Goal: Contribute content

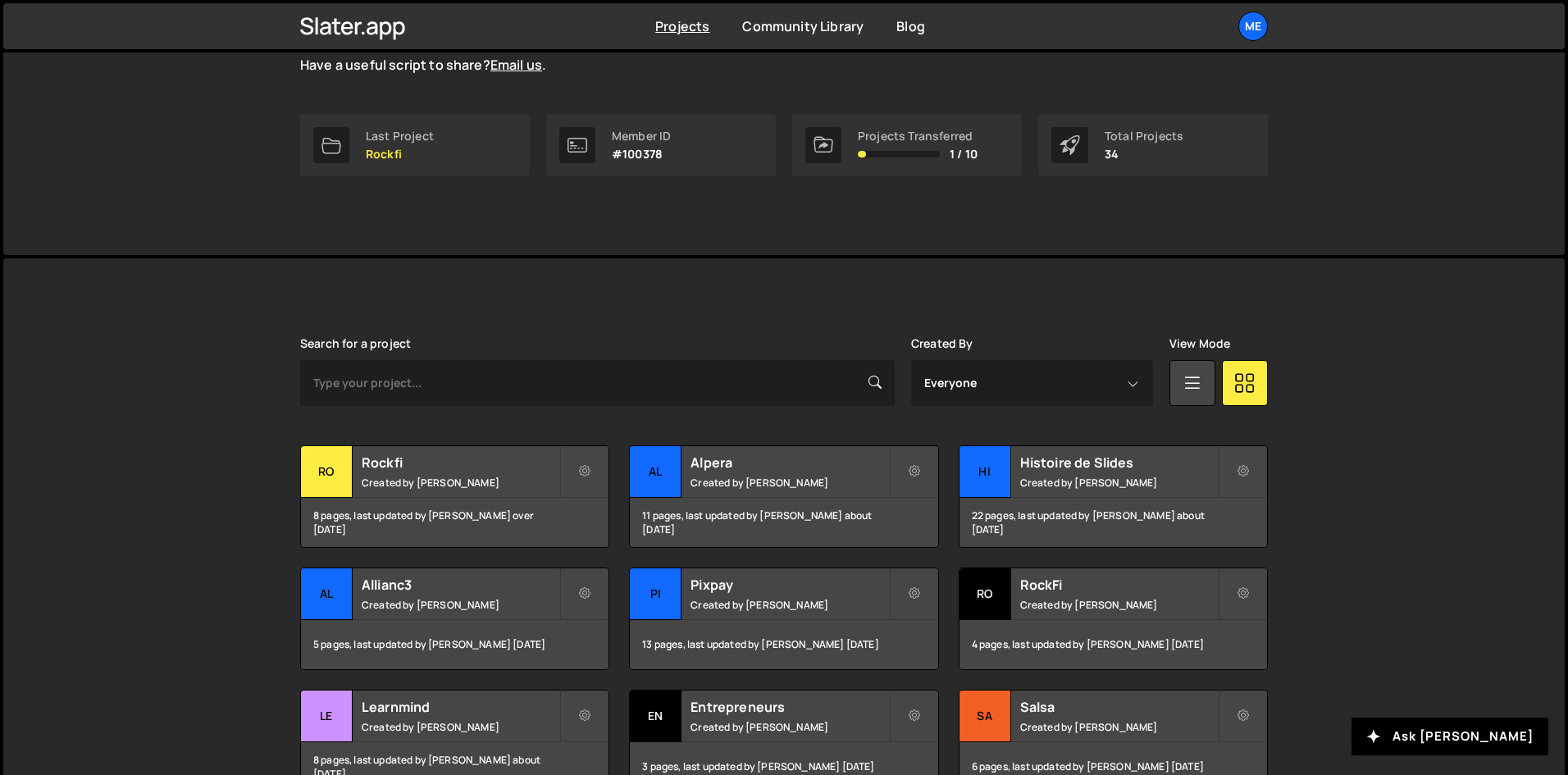
scroll to position [328, 0]
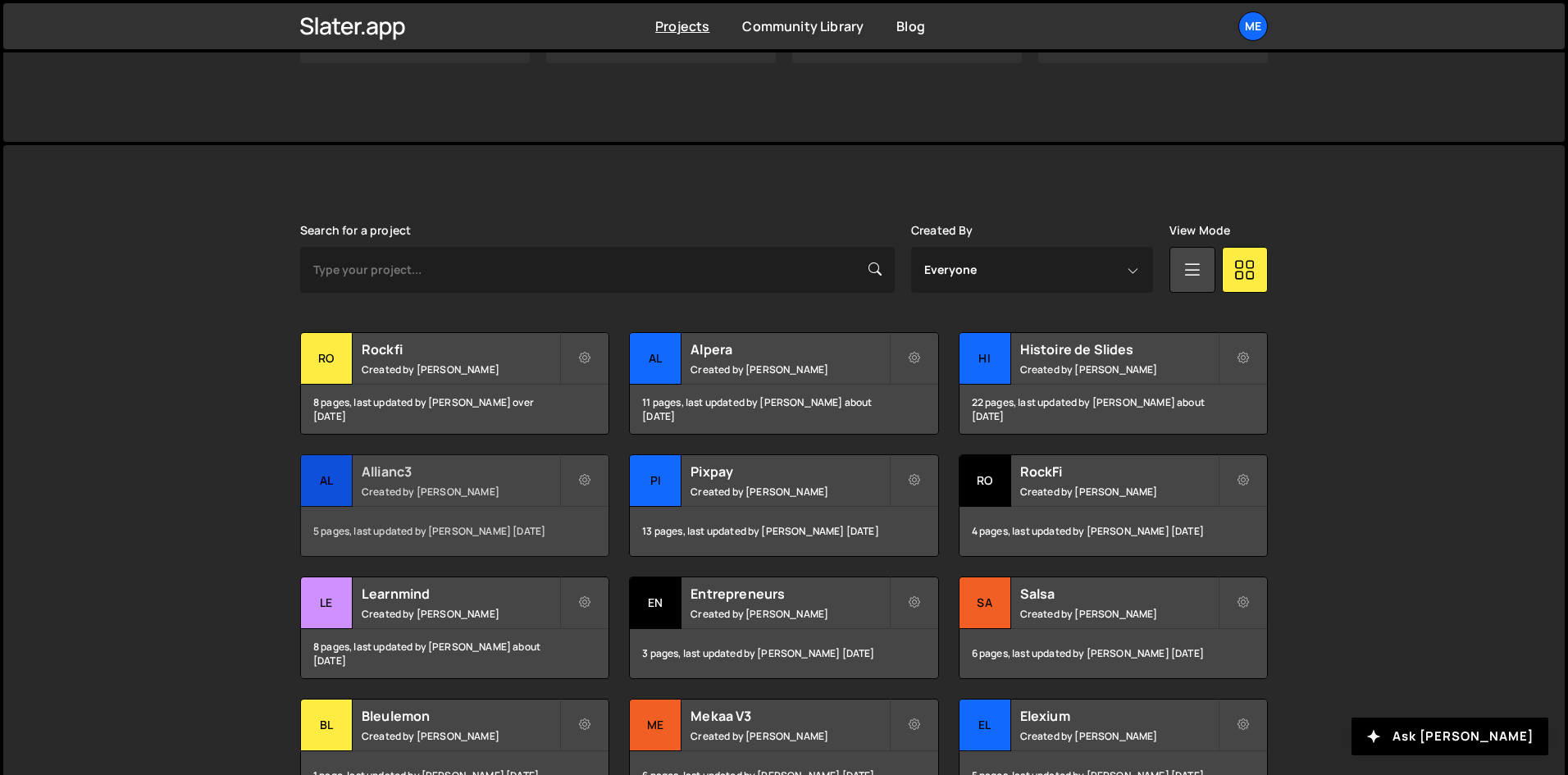
click at [443, 455] on div "Allianc3 Created by [PERSON_NAME]" at bounding box center [455, 480] width 308 height 51
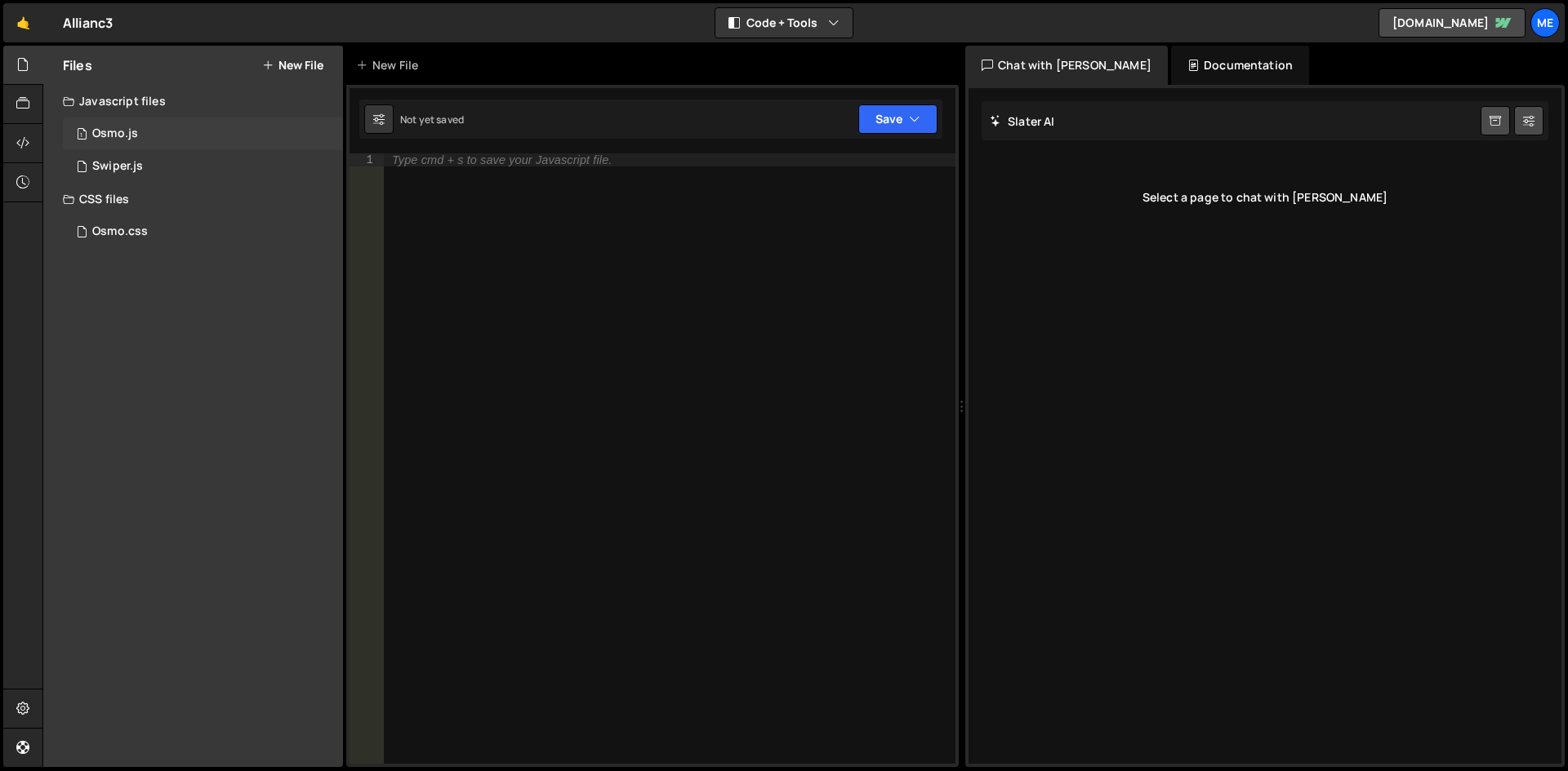
click at [196, 148] on div "1 Osmo.js 0" at bounding box center [203, 133] width 280 height 32
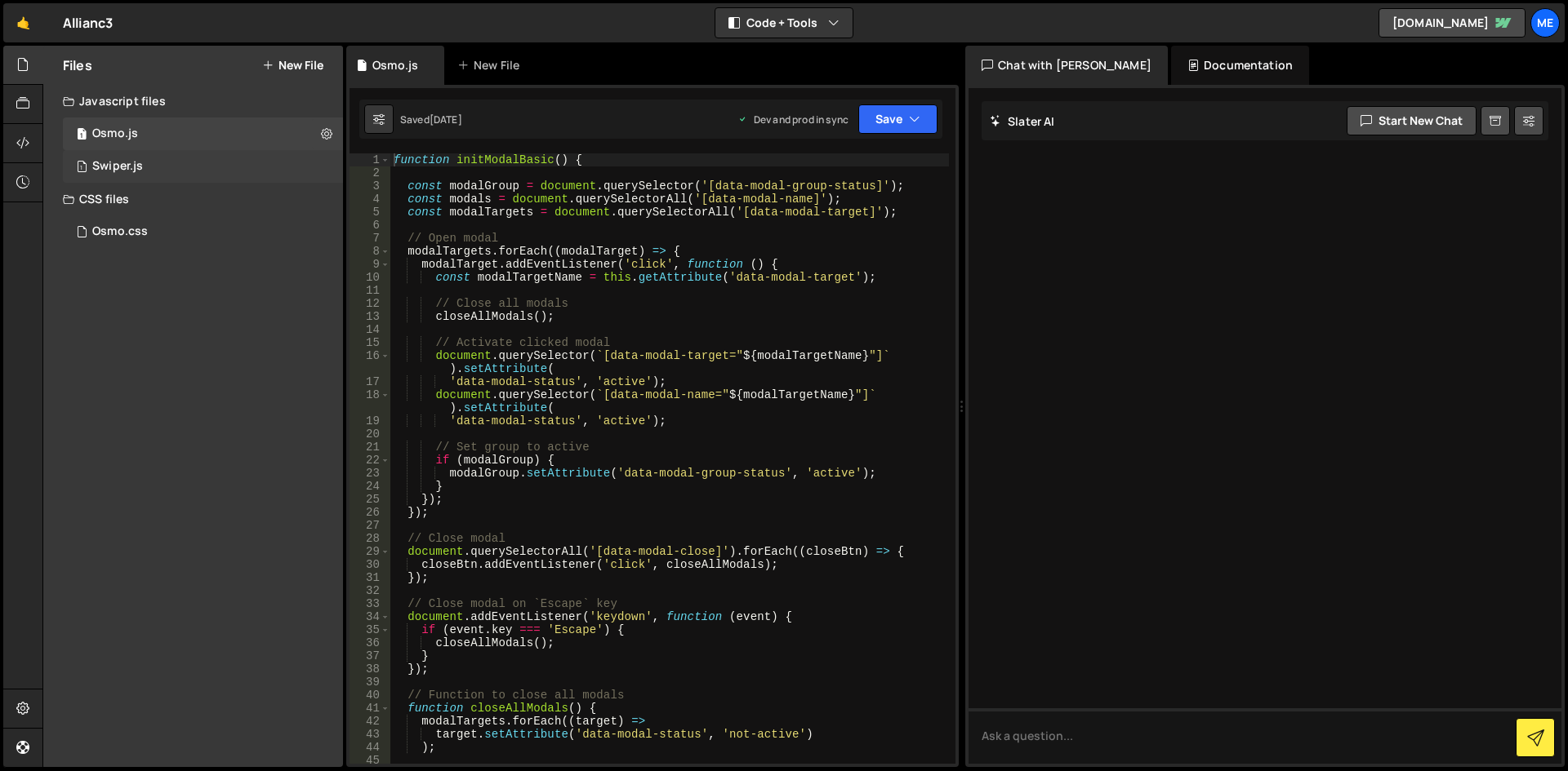
click at [186, 162] on div "1 Swiper.js 0" at bounding box center [203, 166] width 280 height 32
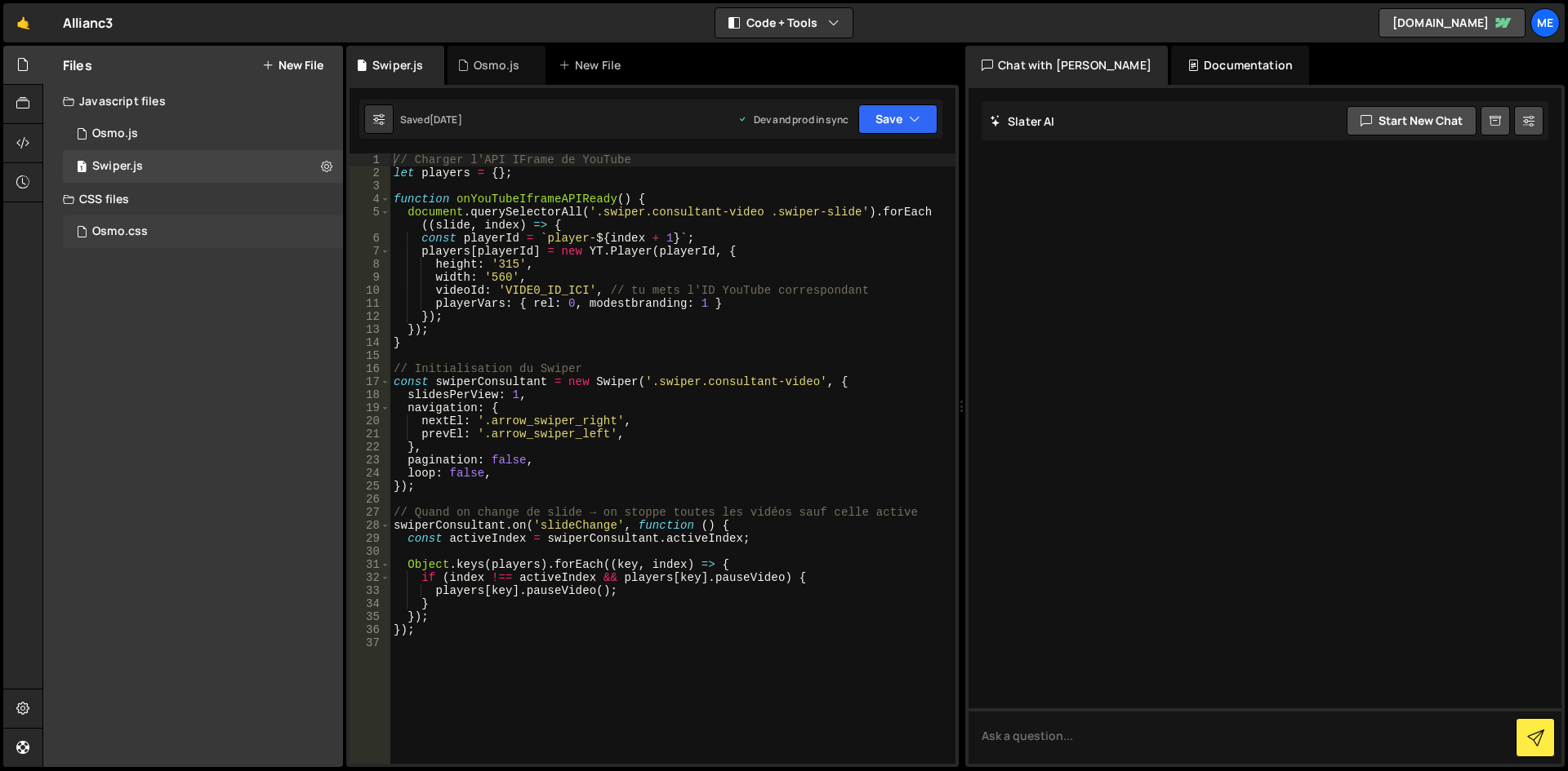
click at [197, 244] on div "Osmo.css 0" at bounding box center [203, 231] width 280 height 32
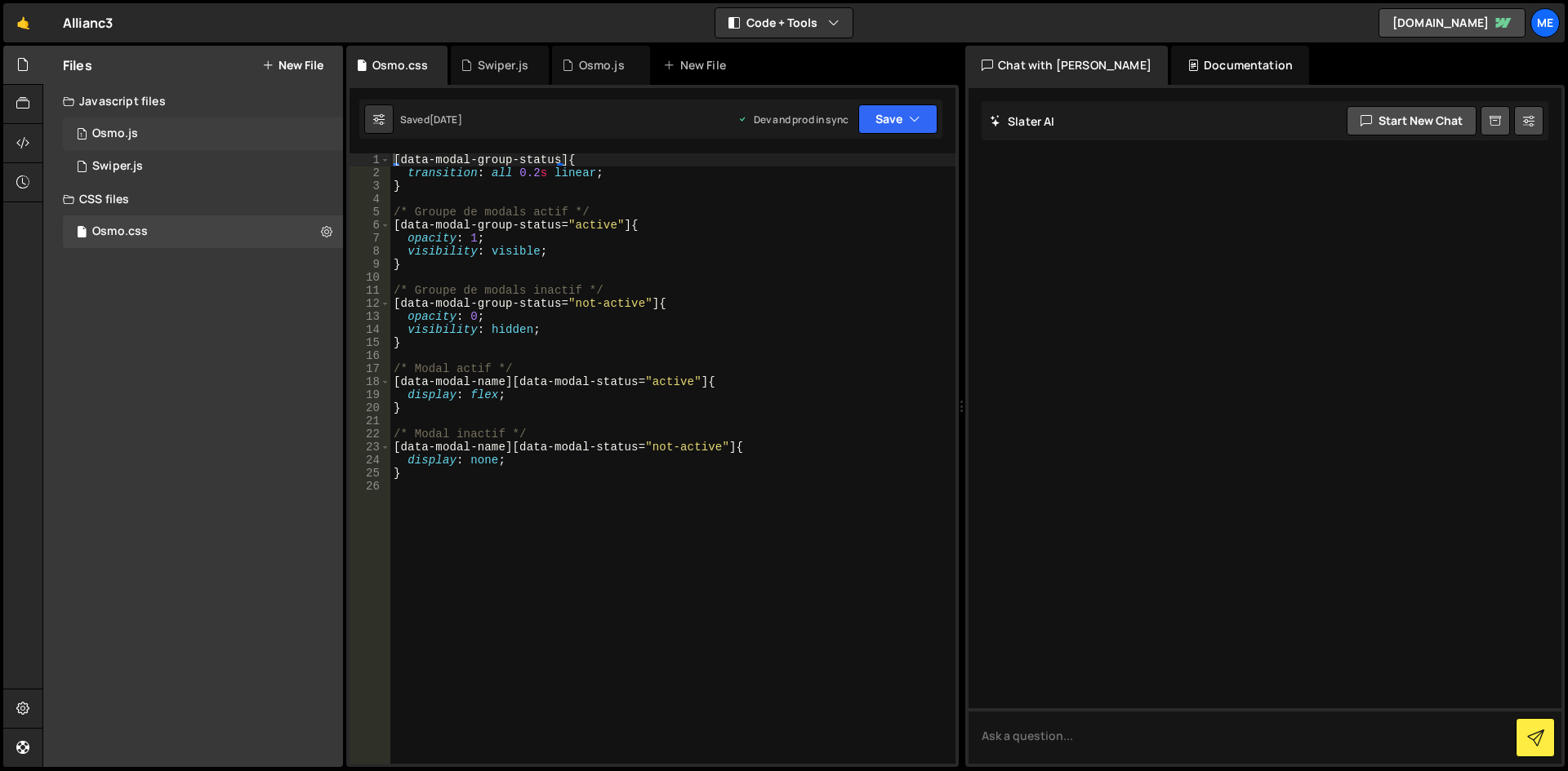
click at [194, 148] on div "1 Osmo.js 0" at bounding box center [203, 133] width 280 height 32
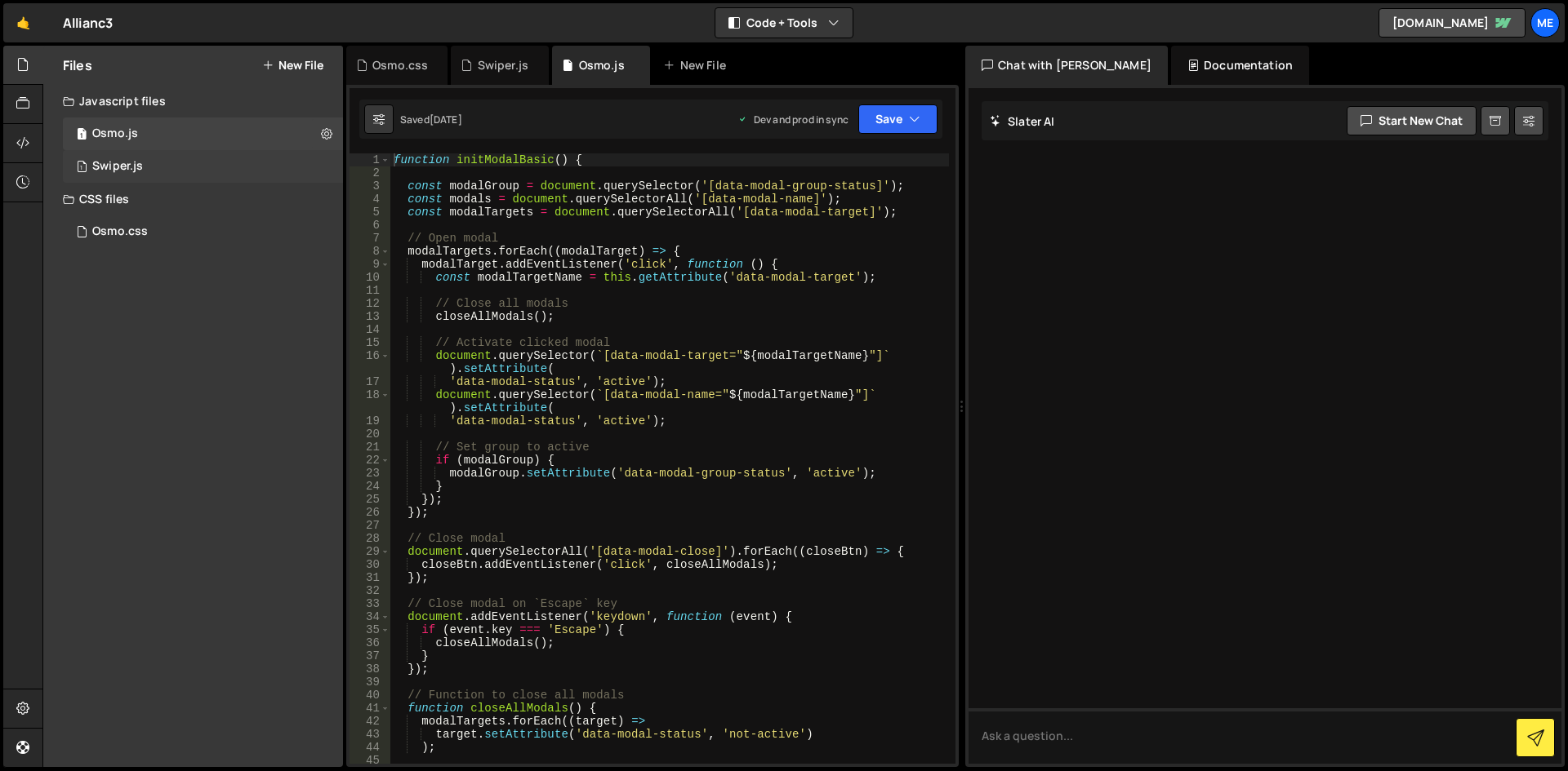
click at [182, 170] on div "1 Swiper.js 0" at bounding box center [203, 166] width 280 height 32
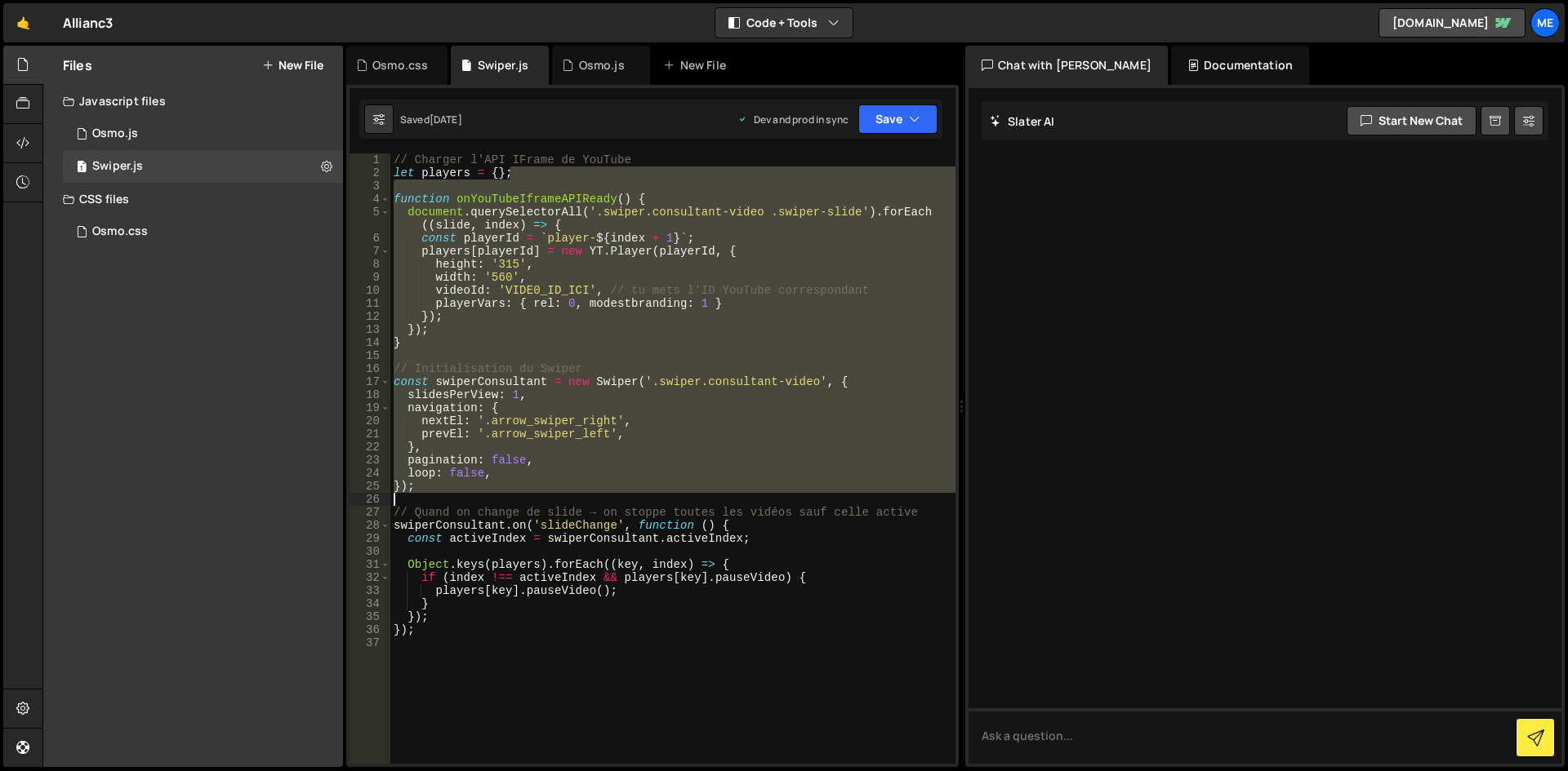
drag, startPoint x: 523, startPoint y: 174, endPoint x: 564, endPoint y: 502, distance: 330.6
click at [564, 502] on div "// Charger l'API IFrame de YouTube let players = { } ; function onYouTubeIframe…" at bounding box center [672, 472] width 565 height 637
type textarea "});"
click at [564, 502] on div "// Charger l'API IFrame de YouTube let players = { } ; function onYouTubeIframe…" at bounding box center [672, 459] width 565 height 611
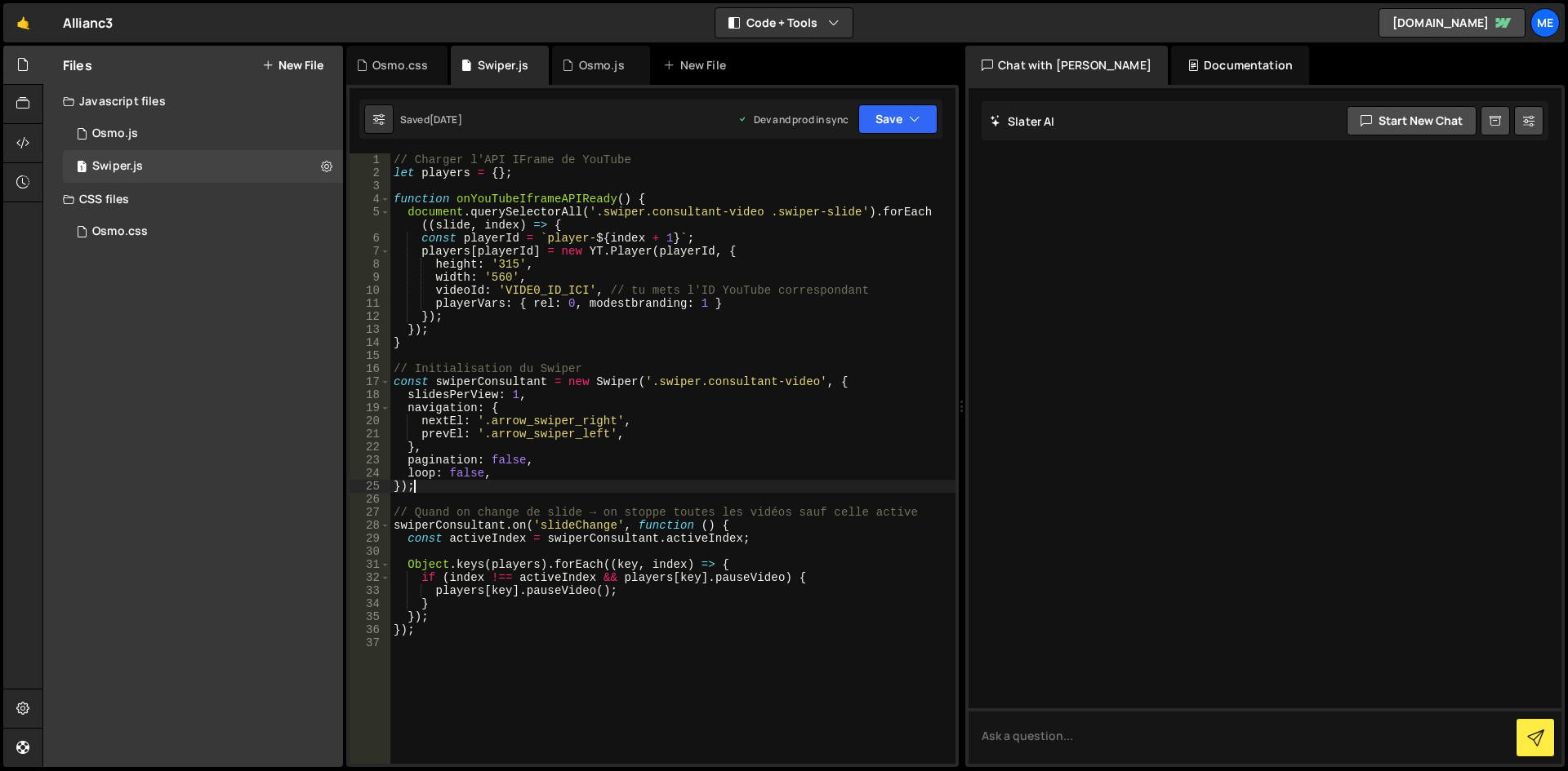
click at [699, 480] on div "// Charger l'API IFrame de YouTube let players = { } ; function onYouTubeIframe…" at bounding box center [672, 472] width 565 height 637
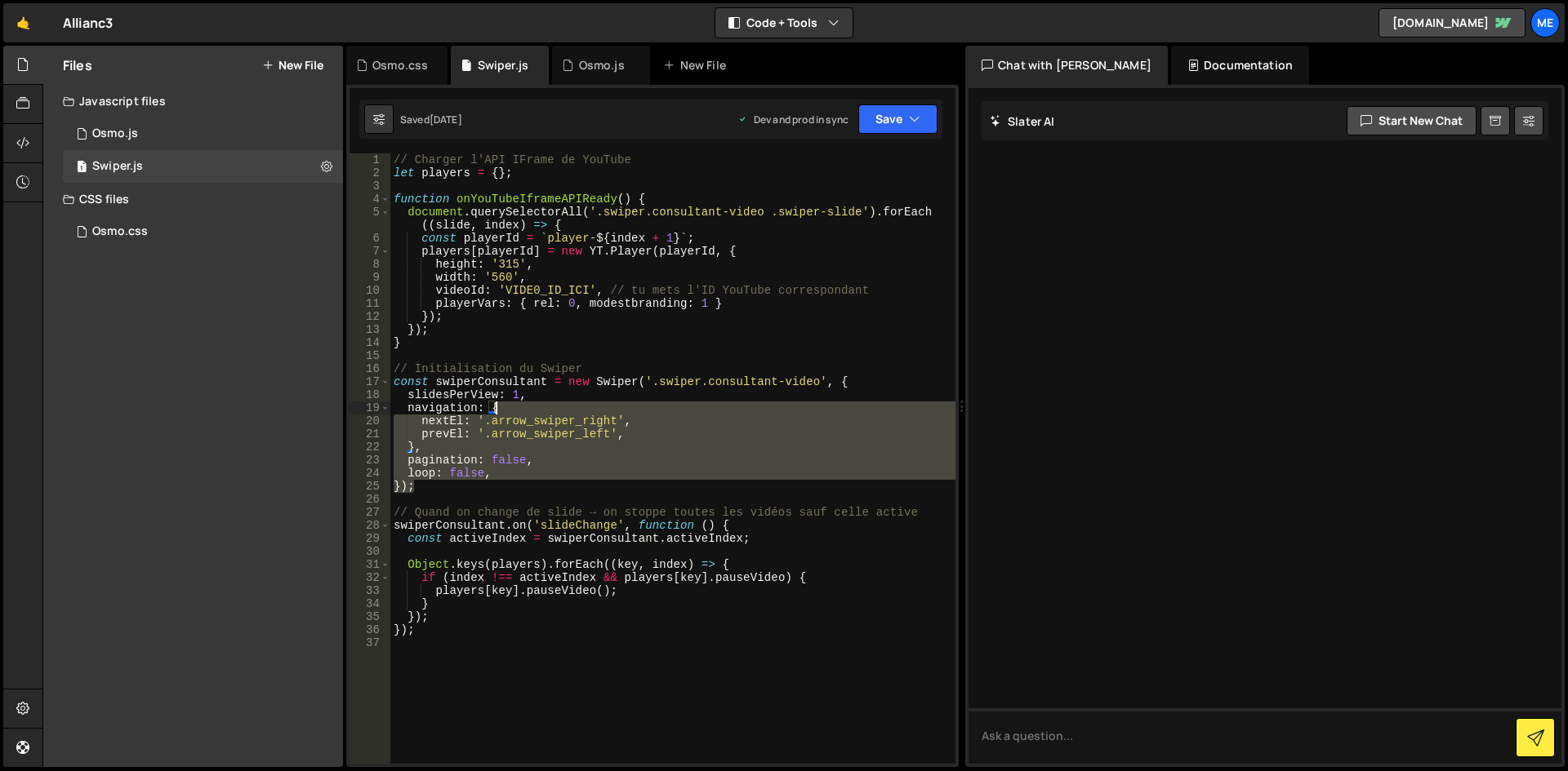
drag, startPoint x: 570, startPoint y: 483, endPoint x: 578, endPoint y: 414, distance: 69.5
click at [578, 414] on div "// Charger l'API IFrame de YouTube let players = { } ; function onYouTubeIframe…" at bounding box center [672, 472] width 565 height 637
click at [578, 414] on div "// Charger l'API IFrame de YouTube let players = { } ; function onYouTubeIframe…" at bounding box center [672, 459] width 565 height 611
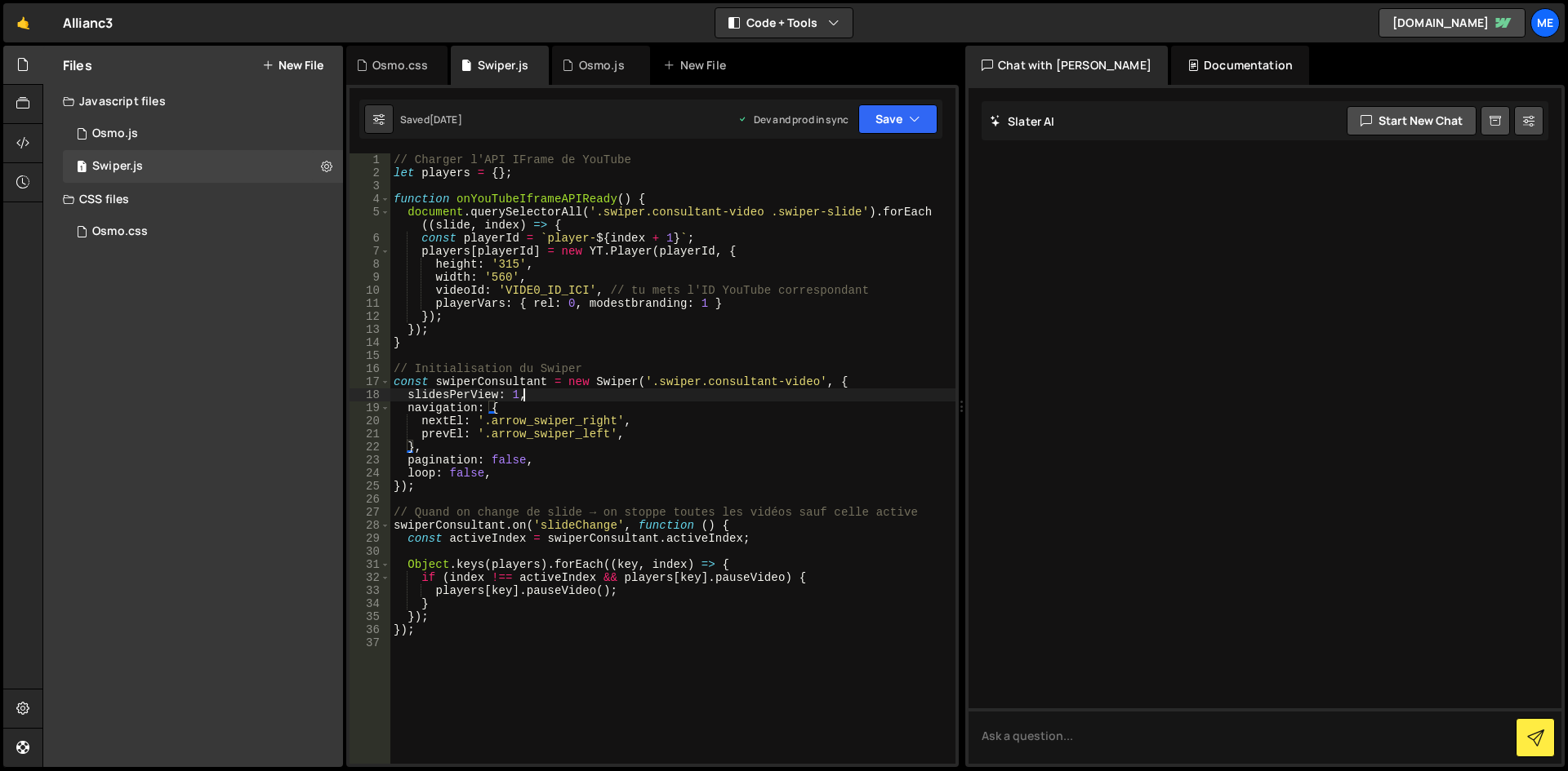
click at [839, 390] on div "// Charger l'API IFrame de YouTube let players = { } ; function onYouTubeIframe…" at bounding box center [672, 472] width 565 height 637
click at [841, 385] on div "// Charger l'API IFrame de YouTube let players = { } ; function onYouTubeIframe…" at bounding box center [672, 472] width 565 height 637
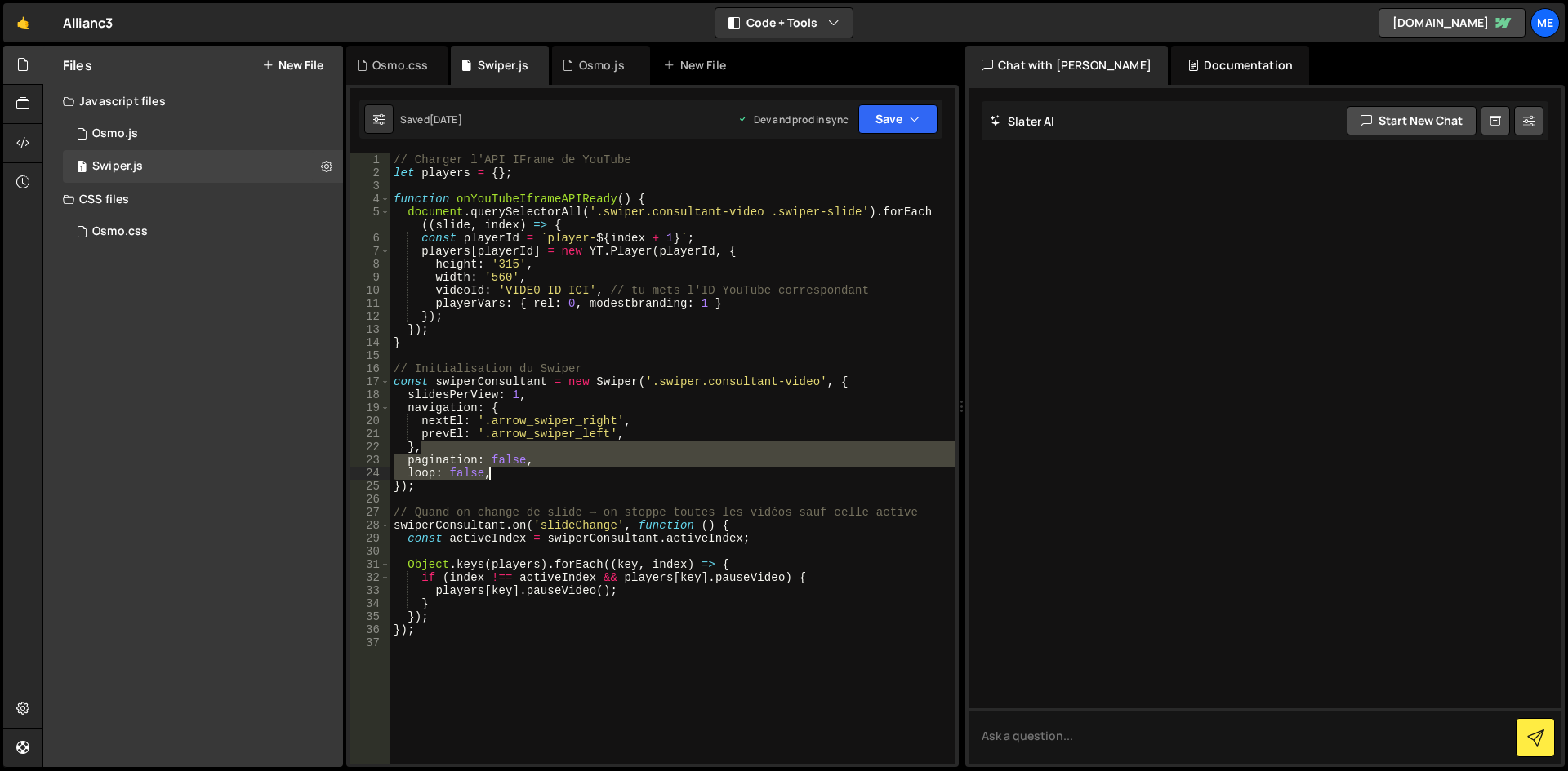
drag, startPoint x: 771, startPoint y: 450, endPoint x: 734, endPoint y: 477, distance: 45.8
click at [734, 477] on div "// Charger l'API IFrame de YouTube let players = { } ; function onYouTubeIframe…" at bounding box center [672, 472] width 565 height 637
click at [728, 482] on div "// Charger l'API IFrame de YouTube let players = { } ; function onYouTubeIframe…" at bounding box center [672, 472] width 565 height 637
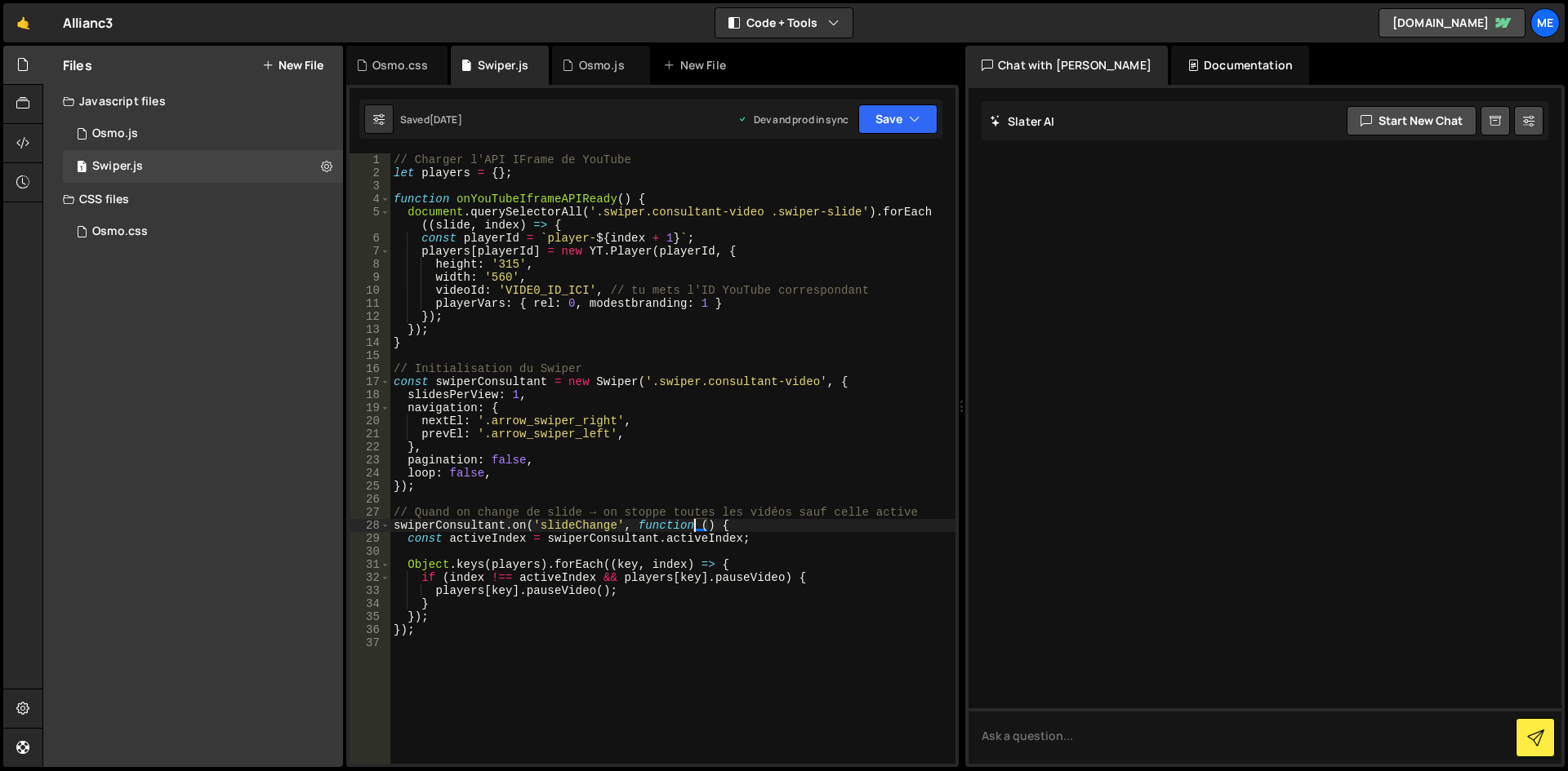
click at [695, 521] on div "// Charger l'API IFrame de YouTube let players = { } ; function onYouTubeIframe…" at bounding box center [672, 472] width 565 height 637
click at [653, 482] on div "// Charger l'API IFrame de YouTube let players = { } ; function onYouTubeIframe…" at bounding box center [672, 472] width 565 height 637
type textarea "});"
click at [554, 501] on div "// Charger l'API IFrame de YouTube let players = { } ; function onYouTubeIframe…" at bounding box center [672, 472] width 565 height 637
click at [173, 131] on div "1 Osmo.js 0" at bounding box center [203, 133] width 280 height 32
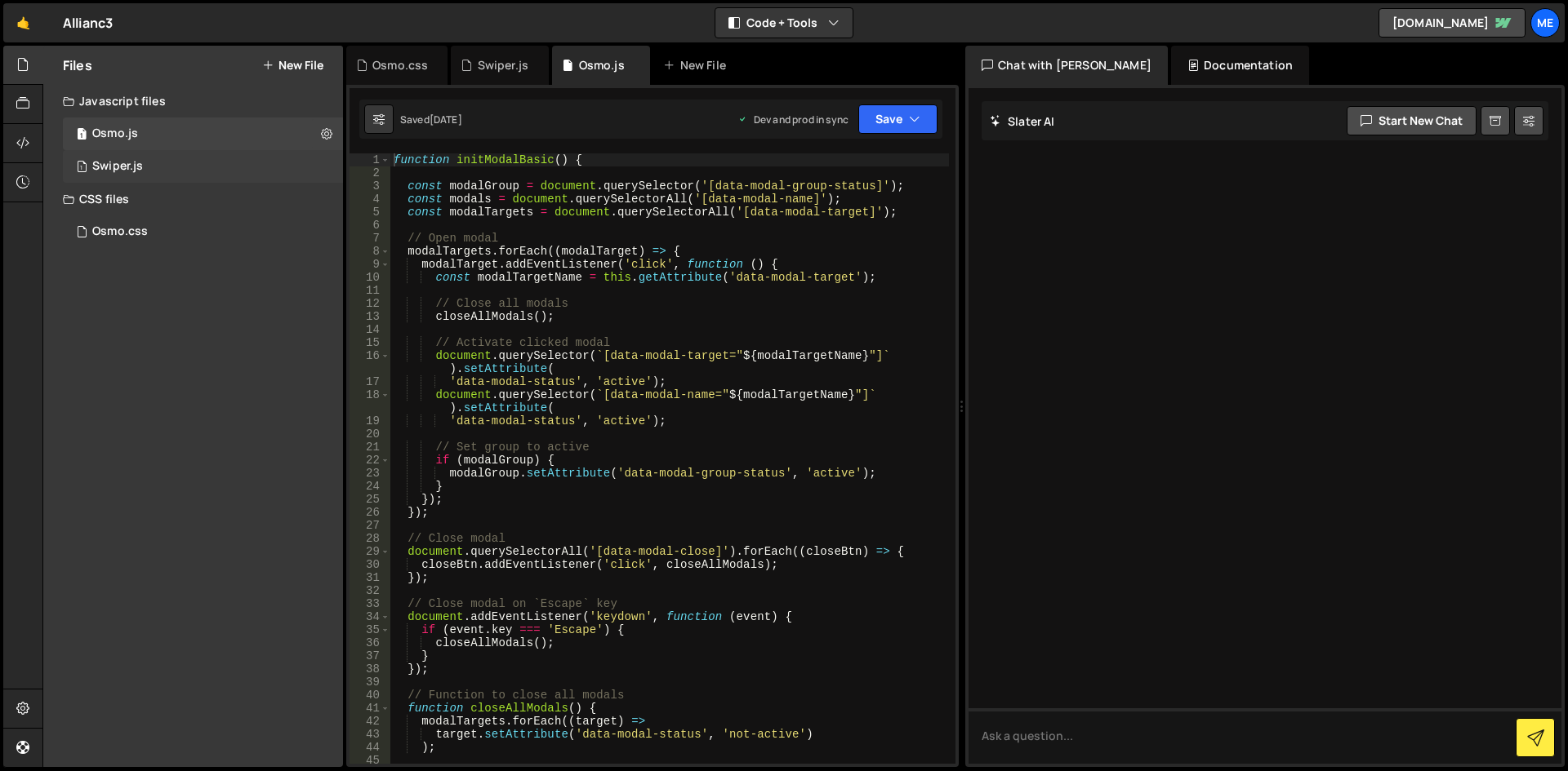
click at [169, 156] on div "1 Swiper.js 0" at bounding box center [203, 166] width 280 height 32
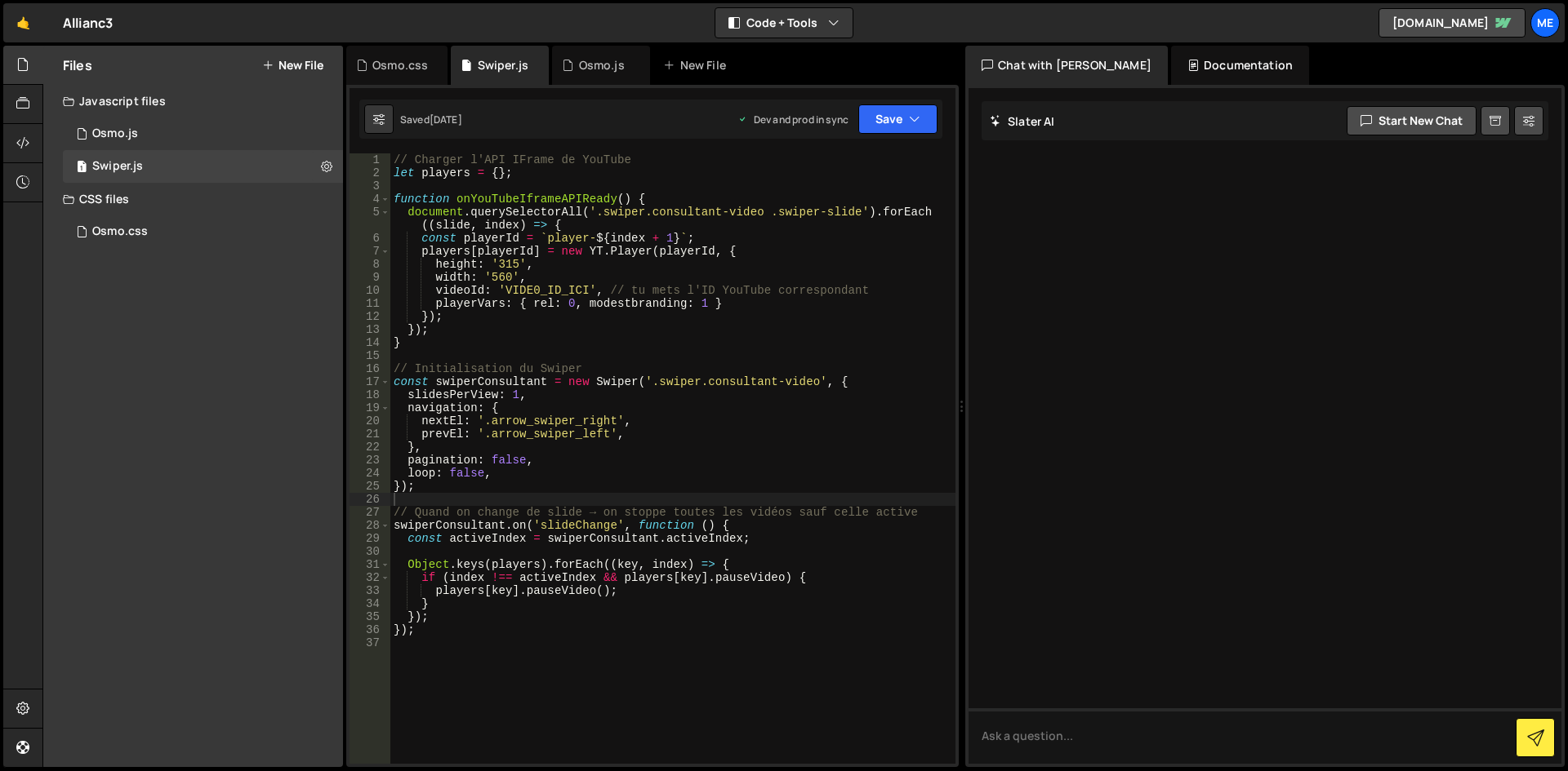
click at [718, 305] on div "// Charger l'API IFrame de YouTube let players = { } ; function onYouTubeIframe…" at bounding box center [672, 472] width 565 height 637
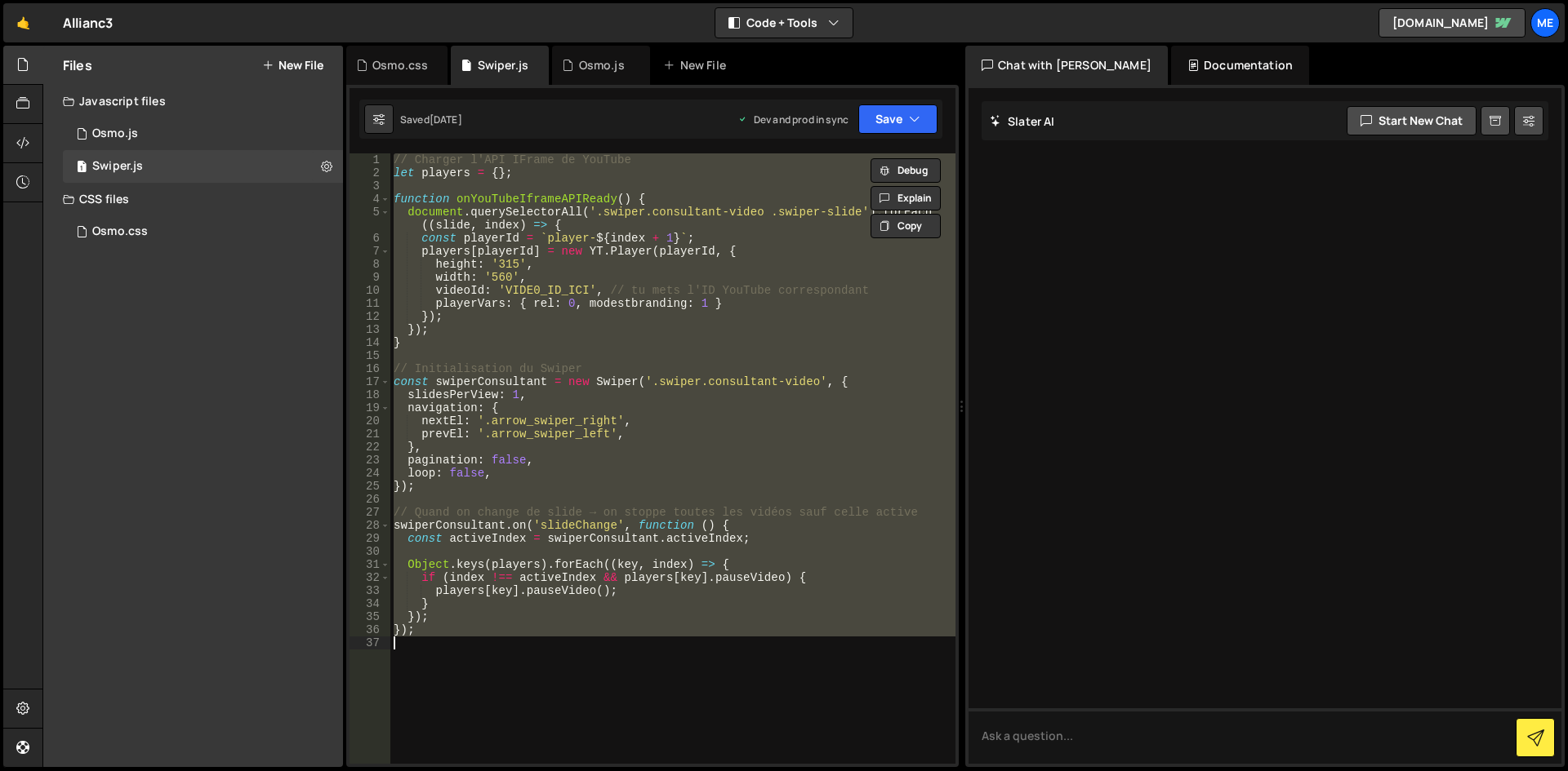
click at [725, 412] on div "// Charger l'API IFrame de YouTube let players = { } ; function onYouTubeIframe…" at bounding box center [672, 459] width 565 height 611
click at [681, 280] on div "// Charger l'API IFrame de YouTube let players = { } ; function onYouTubeIframe…" at bounding box center [672, 459] width 565 height 611
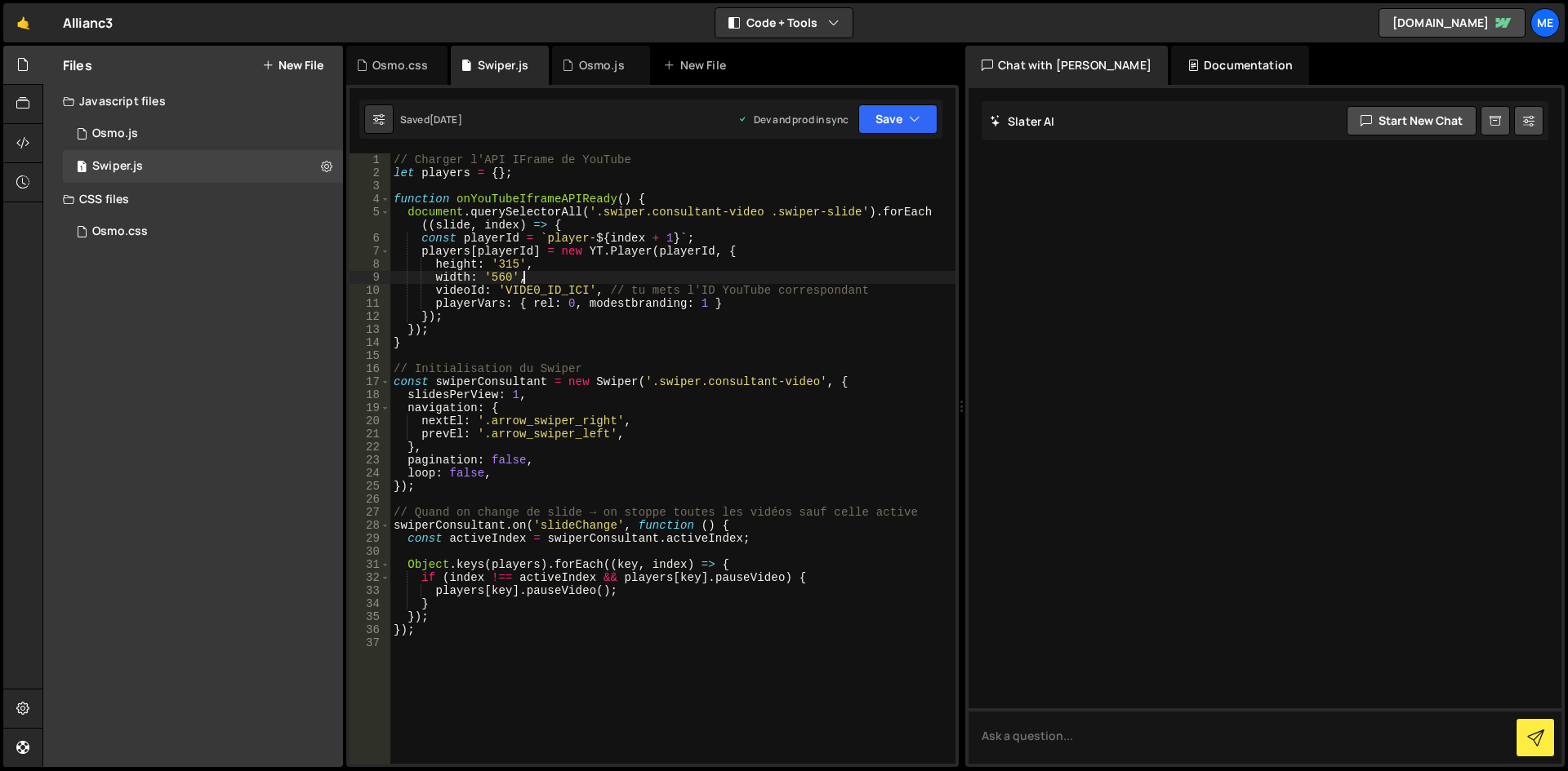
type textarea "});"
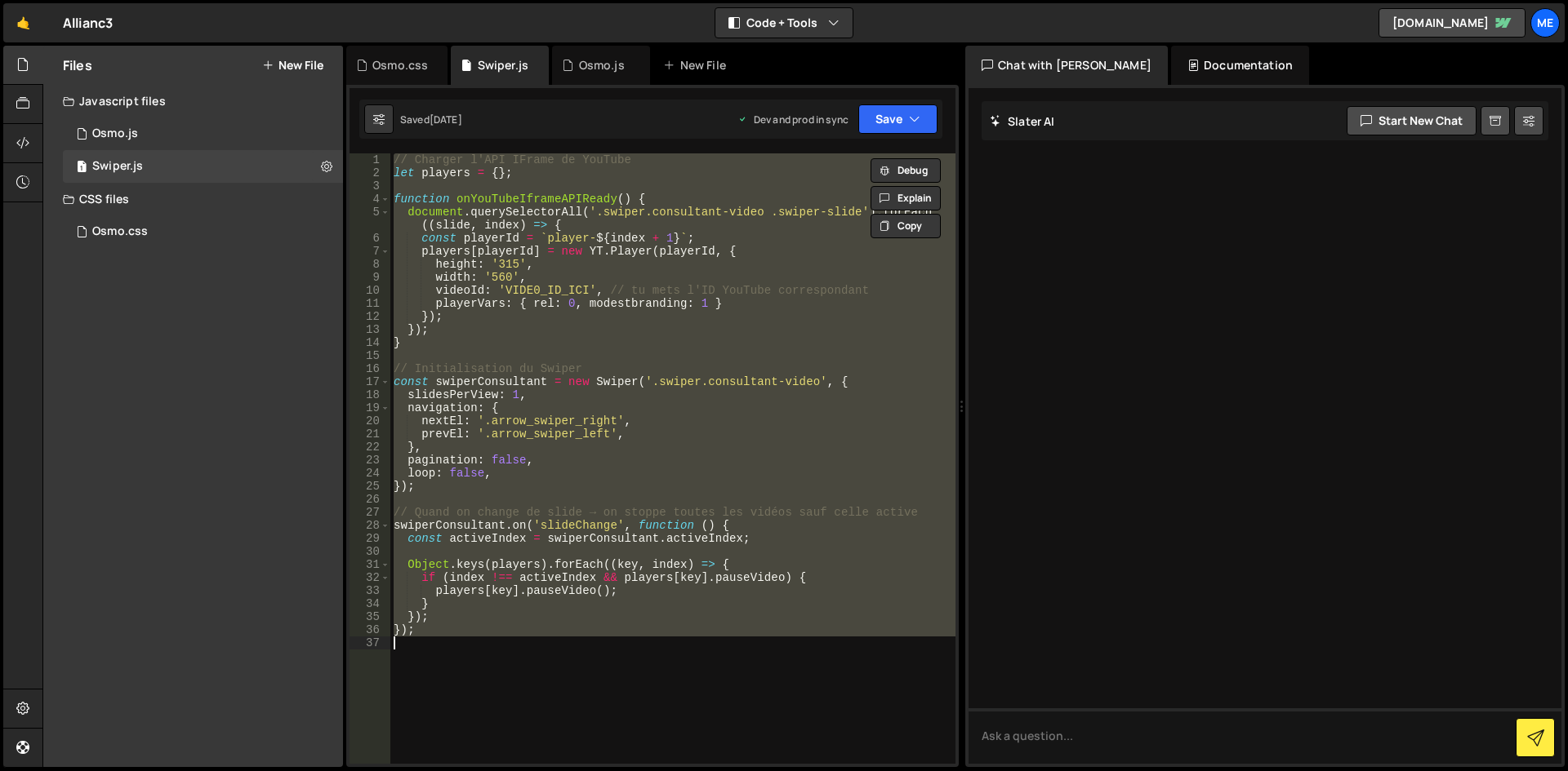
paste textarea
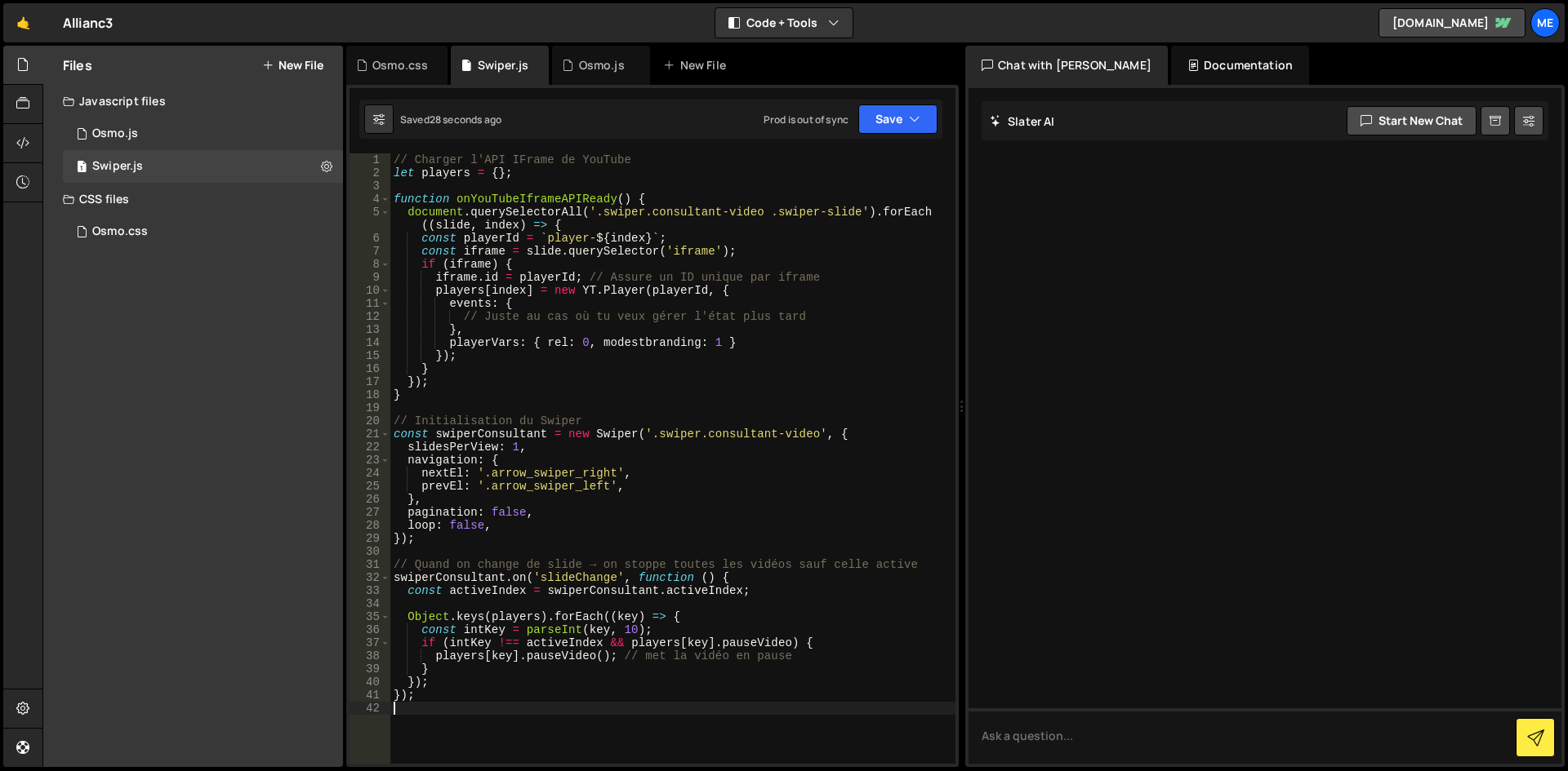
click at [781, 248] on div "// Charger l'API IFrame de YouTube let players = { } ; function onYouTubeIframe…" at bounding box center [672, 472] width 565 height 637
click at [691, 569] on div "// Charger l'API IFrame de YouTube let players = { } ; function onYouTubeIframe…" at bounding box center [672, 472] width 565 height 637
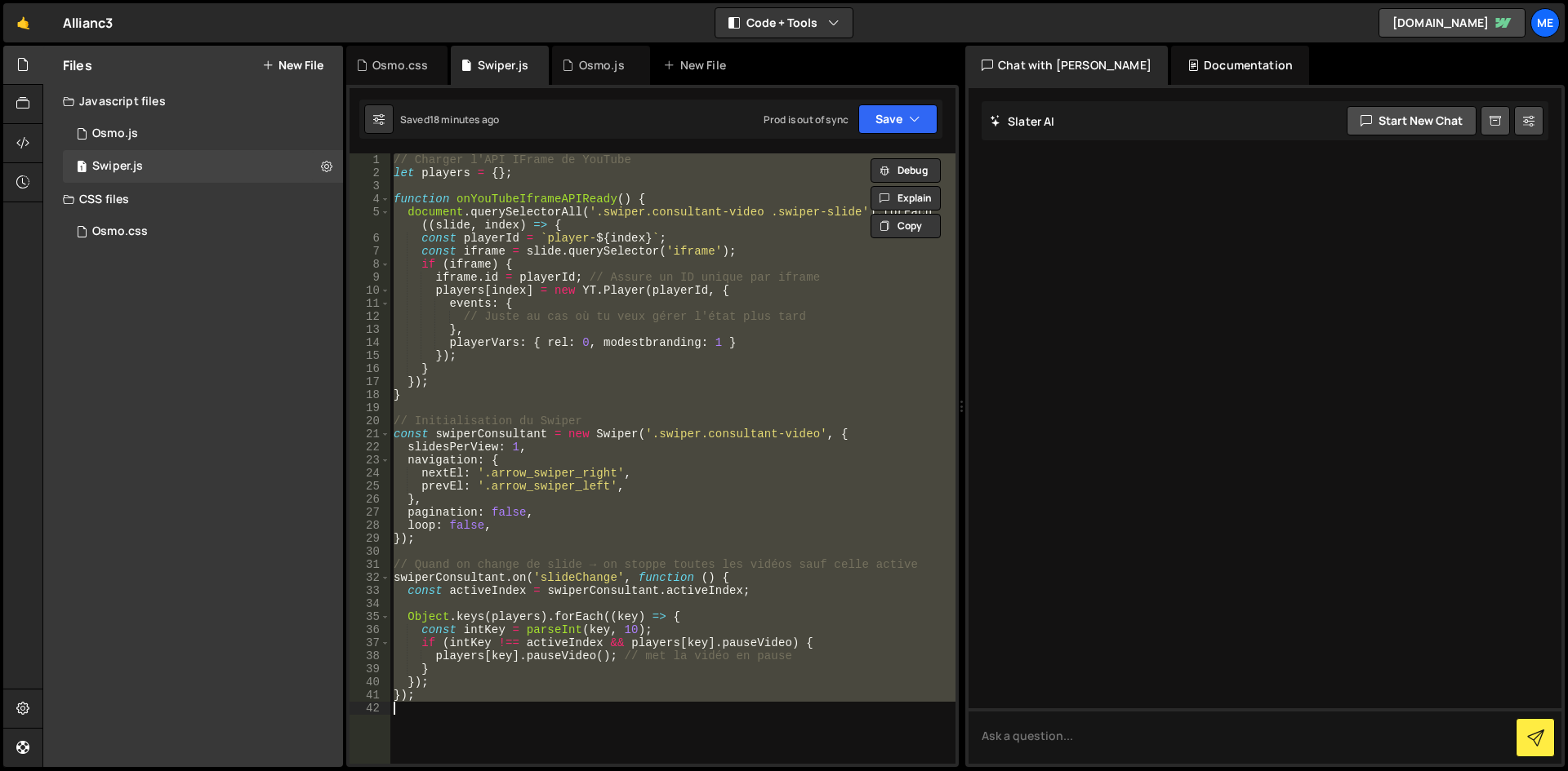
click at [572, 339] on div "// Charger l'API IFrame de YouTube let players = { } ; function onYouTubeIframe…" at bounding box center [672, 459] width 565 height 611
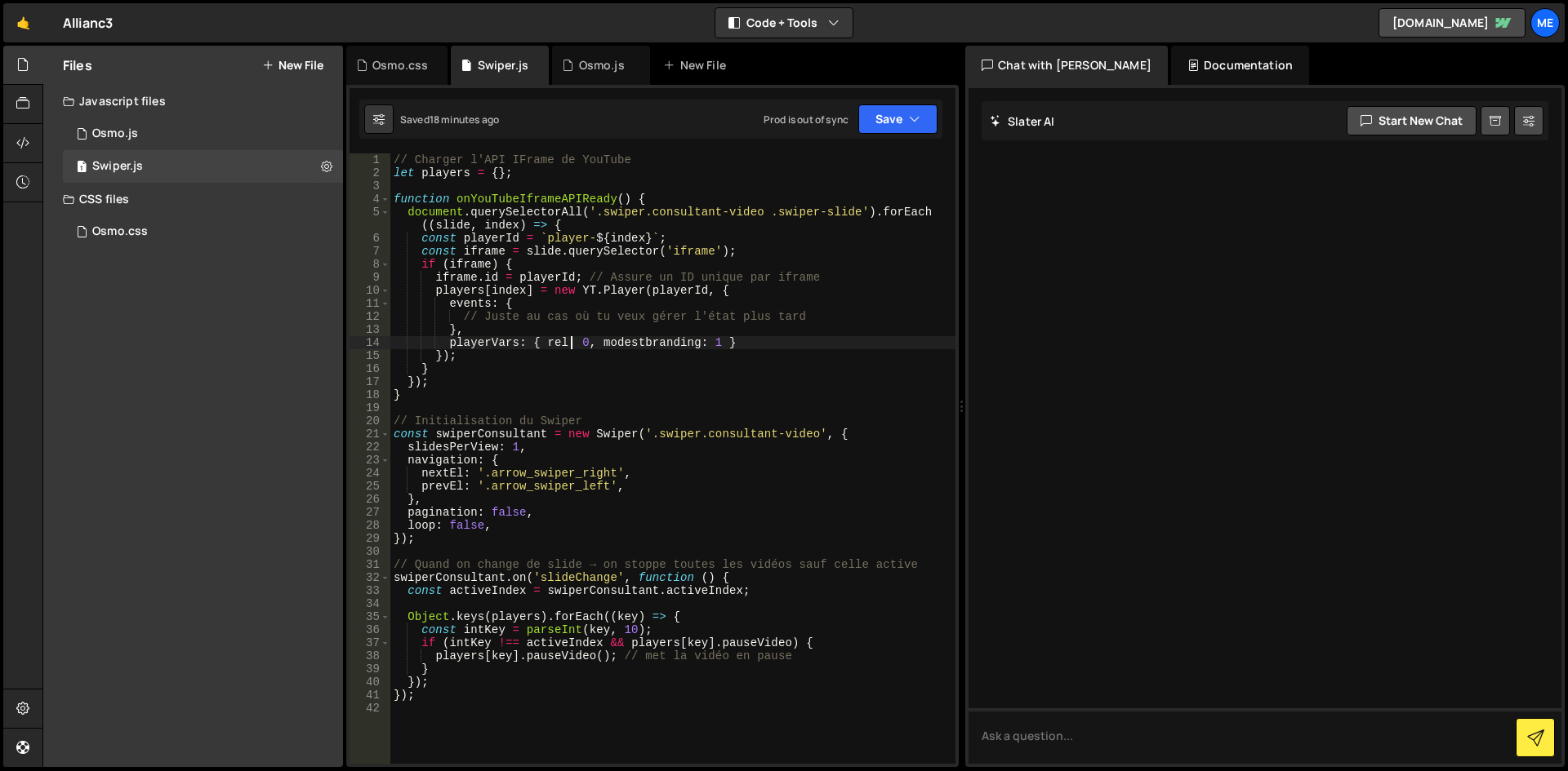
type textarea "});"
paste textarea
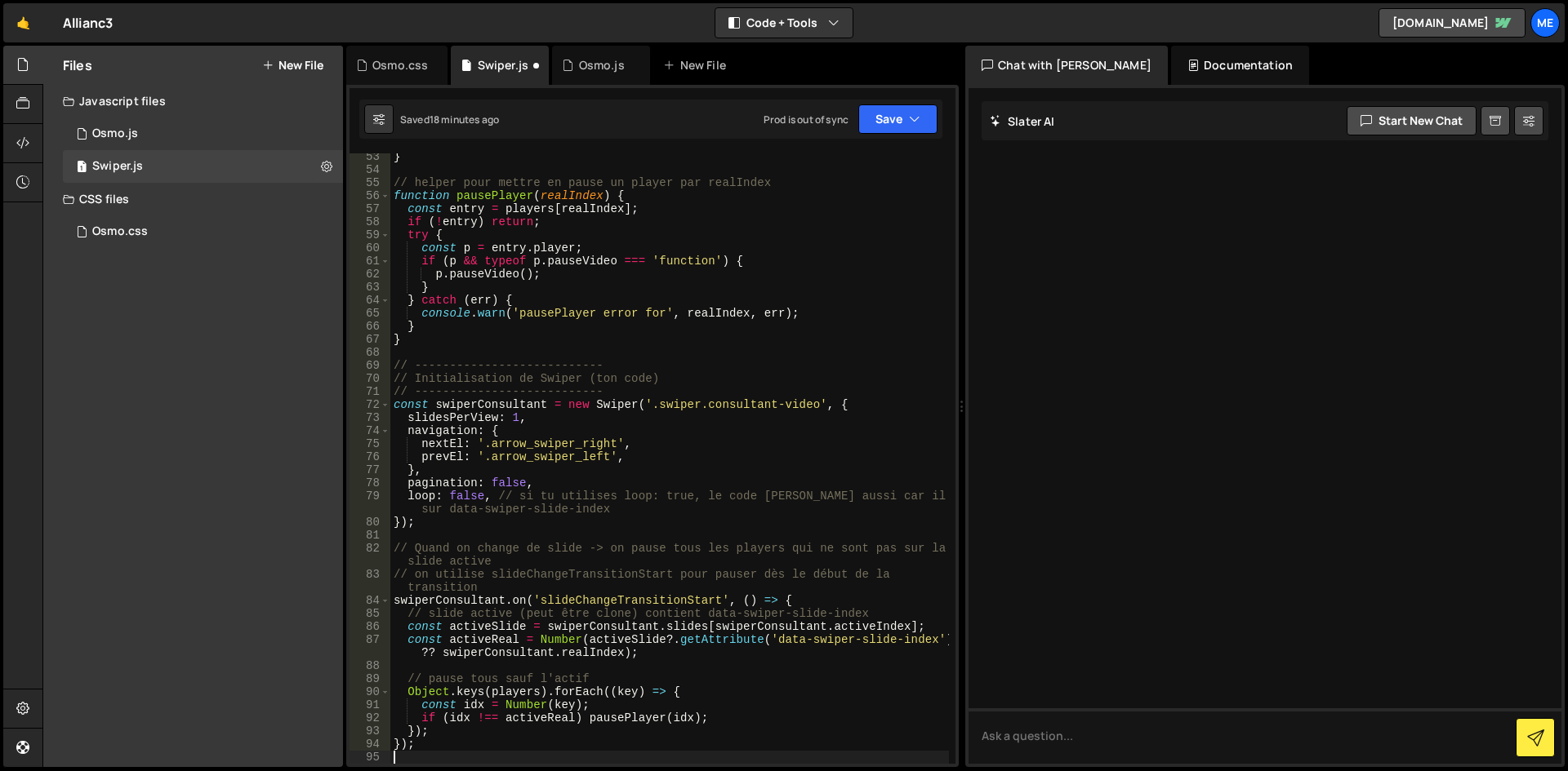
type textarea "Object.keys(players).forEach((key) => {"
